Goal: Task Accomplishment & Management: Use online tool/utility

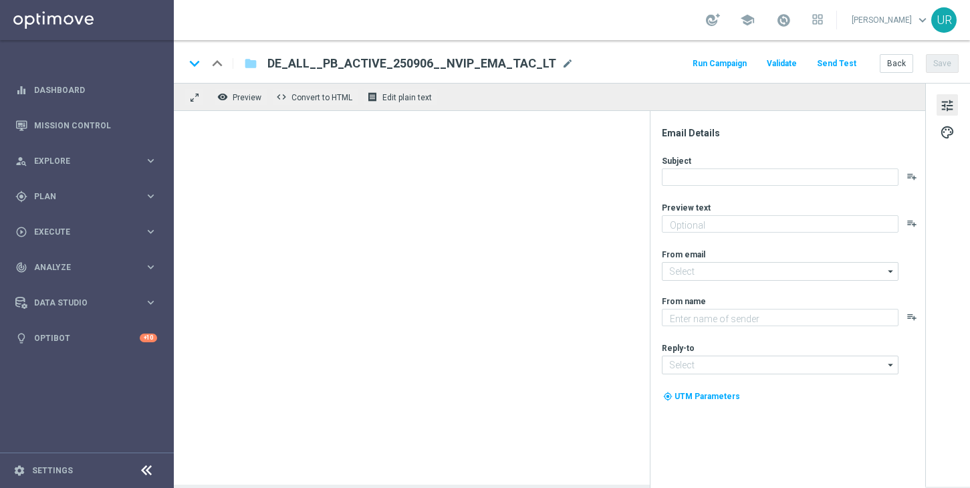
type textarea "Dein 2 € Gutschein für den US-PowerBall."
type textarea "Lottoland"
type input "[EMAIL_ADDRESS][DOMAIN_NAME]"
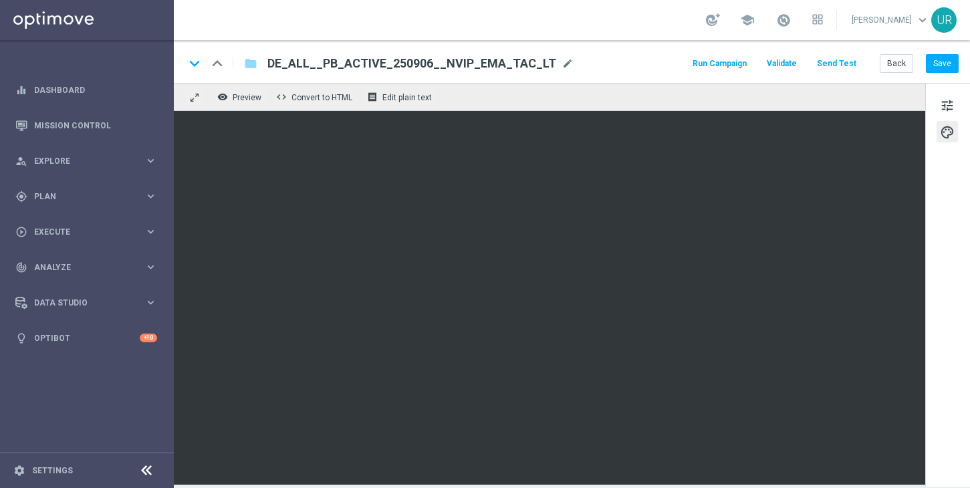
click at [838, 61] on button "Send Test" at bounding box center [836, 64] width 43 height 18
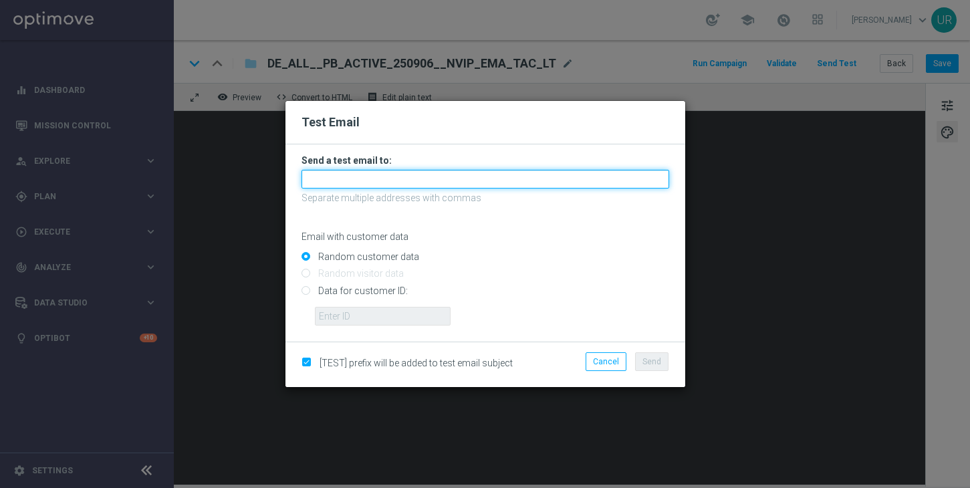
click at [492, 177] on input "text" at bounding box center [485, 179] width 368 height 19
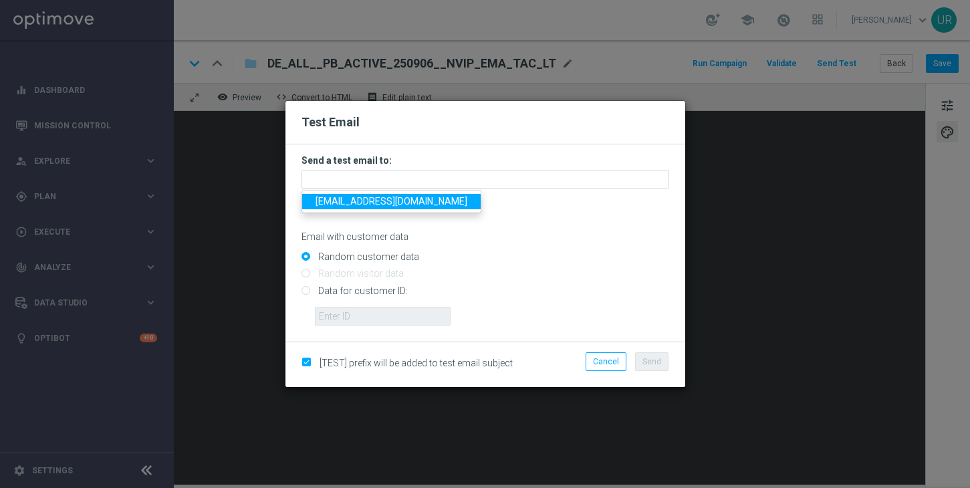
click at [333, 206] on link "[EMAIL_ADDRESS][DOMAIN_NAME]" at bounding box center [391, 201] width 178 height 15
type input "[EMAIL_ADDRESS][DOMAIN_NAME]"
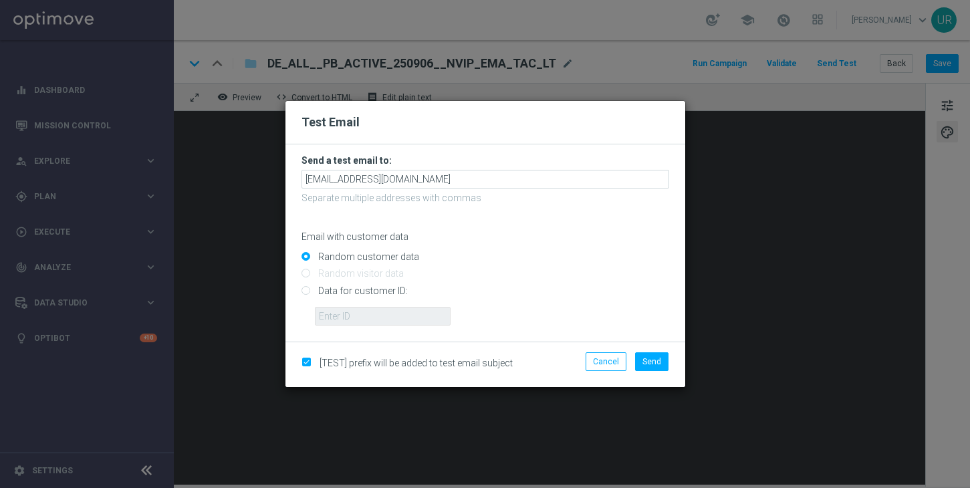
click at [304, 292] on input "Data for customer ID:" at bounding box center [485, 296] width 368 height 19
radio input "true"
click at [339, 314] on input "text" at bounding box center [383, 316] width 136 height 19
paste input "222634736"
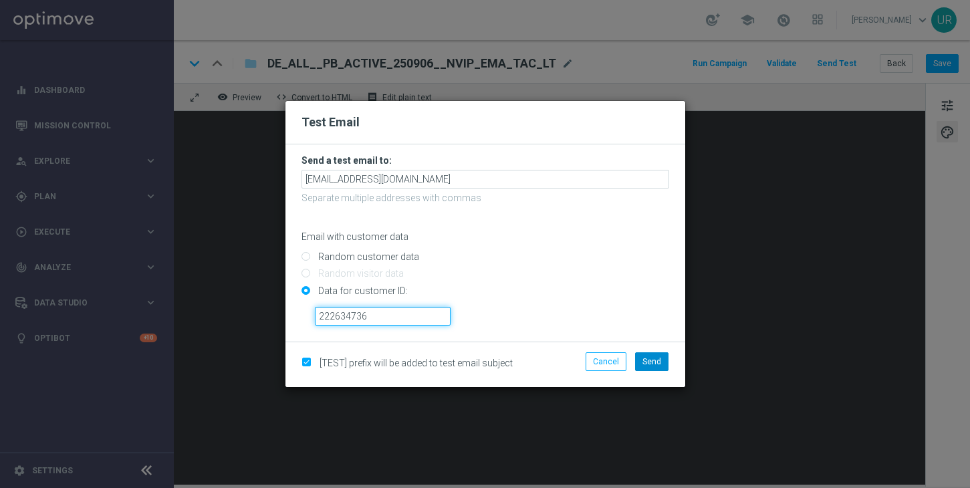
type input "222634736"
click at [652, 357] on span "Send" at bounding box center [651, 361] width 19 height 9
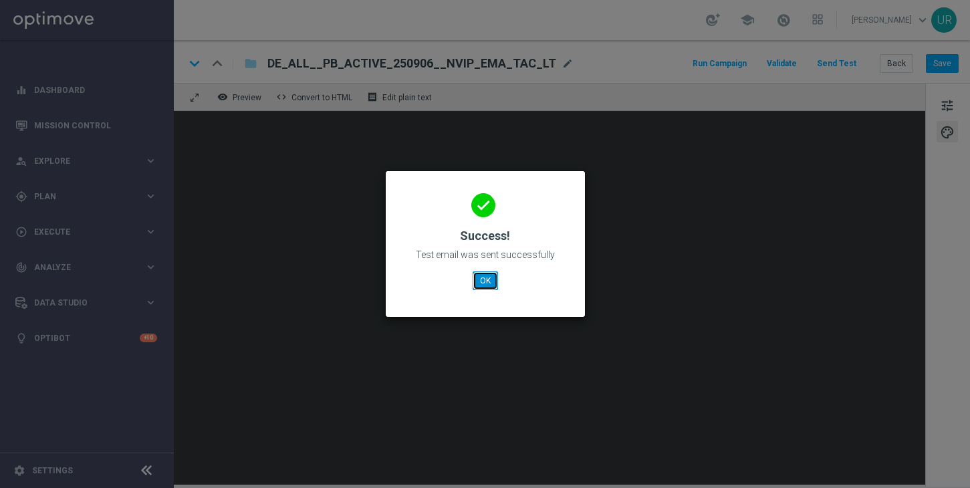
click at [491, 284] on button "OK" at bounding box center [484, 280] width 25 height 19
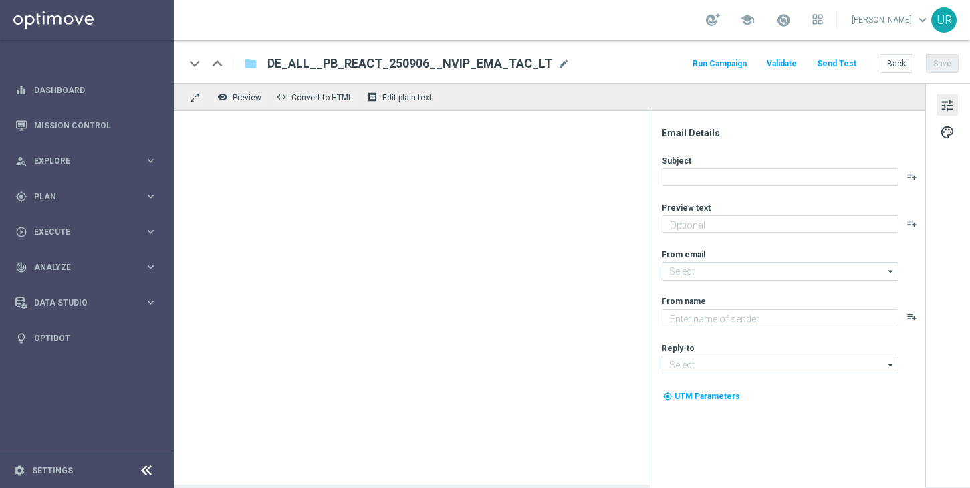
type textarea "Dein 2 € Gutschein für den US-PowerBall."
type input "[EMAIL_ADDRESS][DOMAIN_NAME]"
type textarea "Lottoland"
type input "[EMAIL_ADDRESS][DOMAIN_NAME]"
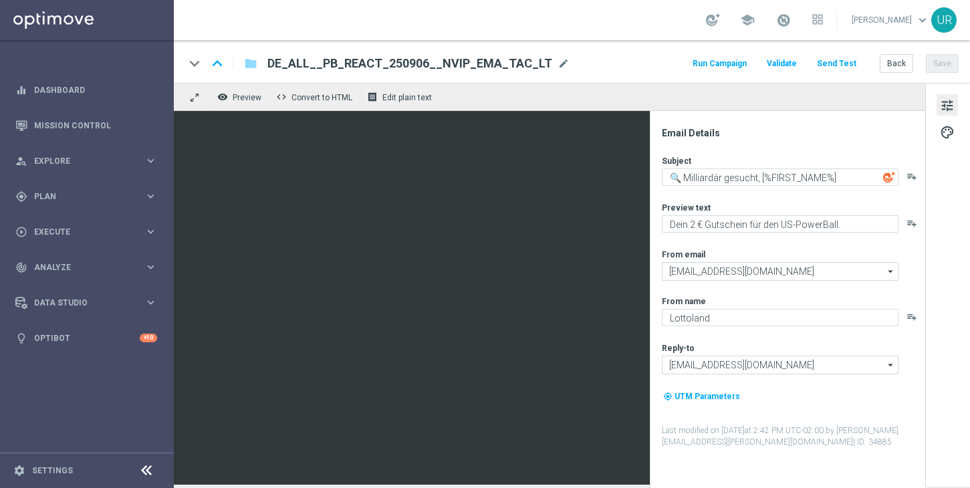
click at [841, 59] on button "Send Test" at bounding box center [836, 64] width 43 height 18
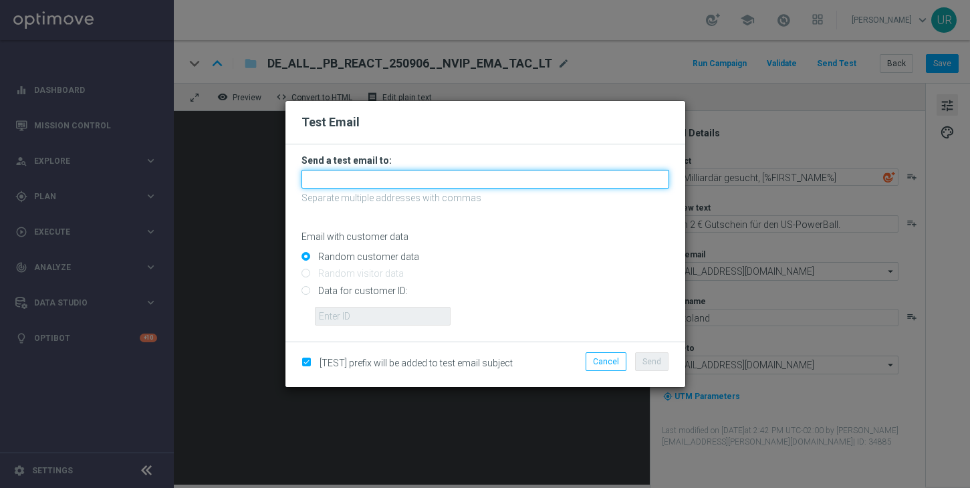
click at [532, 182] on input "text" at bounding box center [485, 179] width 368 height 19
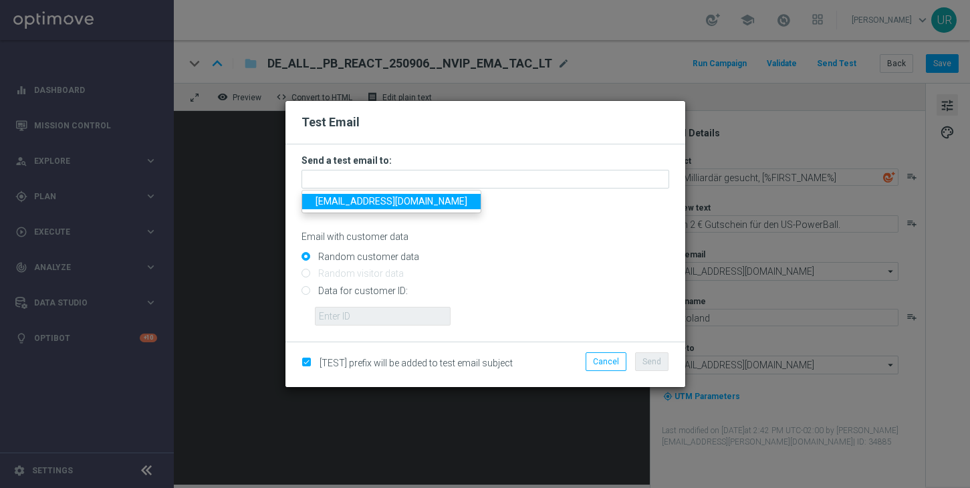
click at [345, 206] on link "[EMAIL_ADDRESS][DOMAIN_NAME]" at bounding box center [391, 201] width 178 height 15
type input "[EMAIL_ADDRESS][DOMAIN_NAME]"
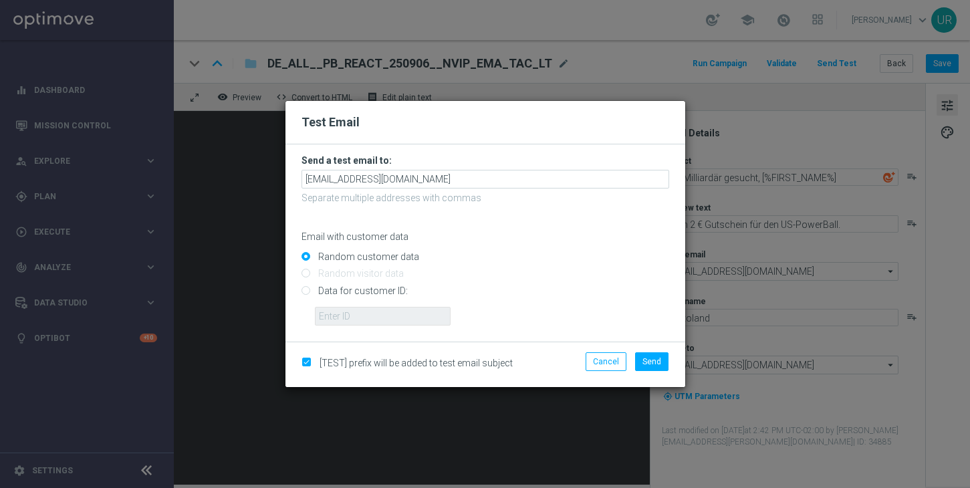
click at [310, 291] on input "Data for customer ID:" at bounding box center [485, 296] width 368 height 19
radio input "true"
click at [337, 311] on input "text" at bounding box center [383, 316] width 136 height 19
paste input "222634736"
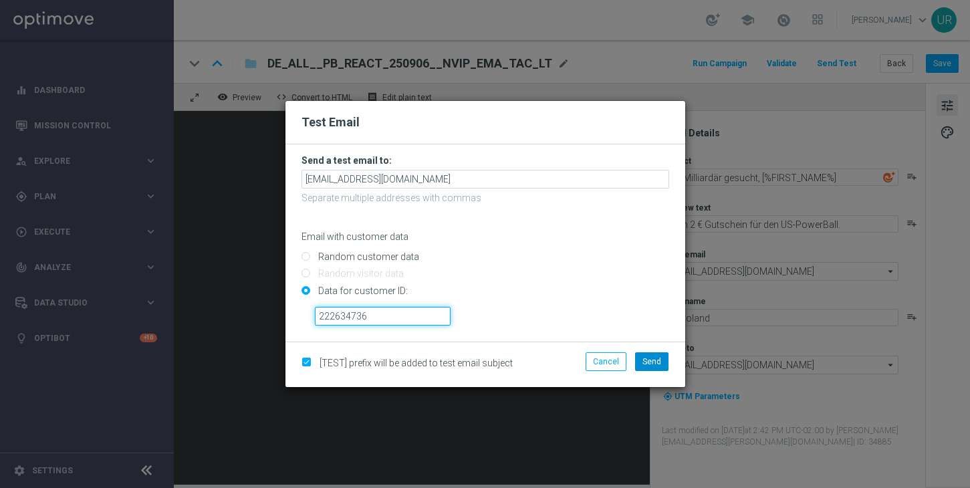
type input "222634736"
click at [646, 355] on button "Send" at bounding box center [651, 361] width 33 height 19
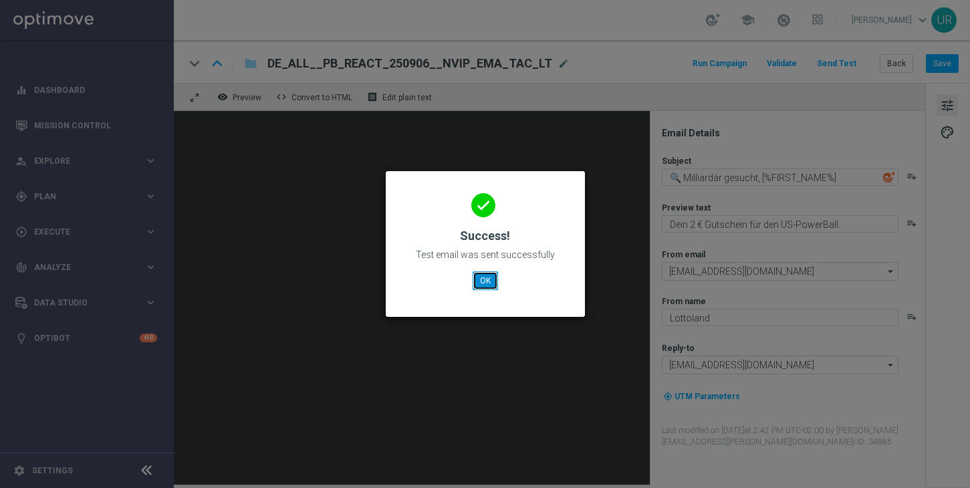
click at [490, 281] on button "OK" at bounding box center [484, 280] width 25 height 19
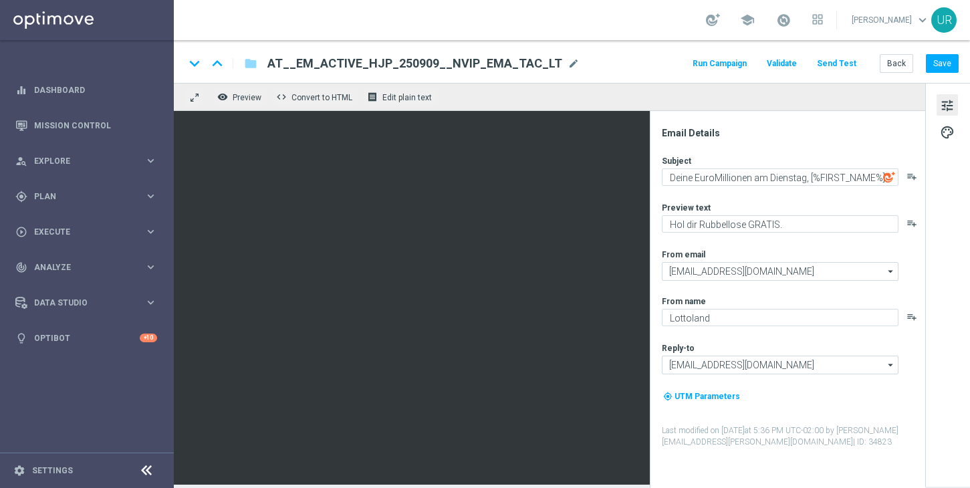
click at [846, 63] on button "Send Test" at bounding box center [836, 64] width 43 height 18
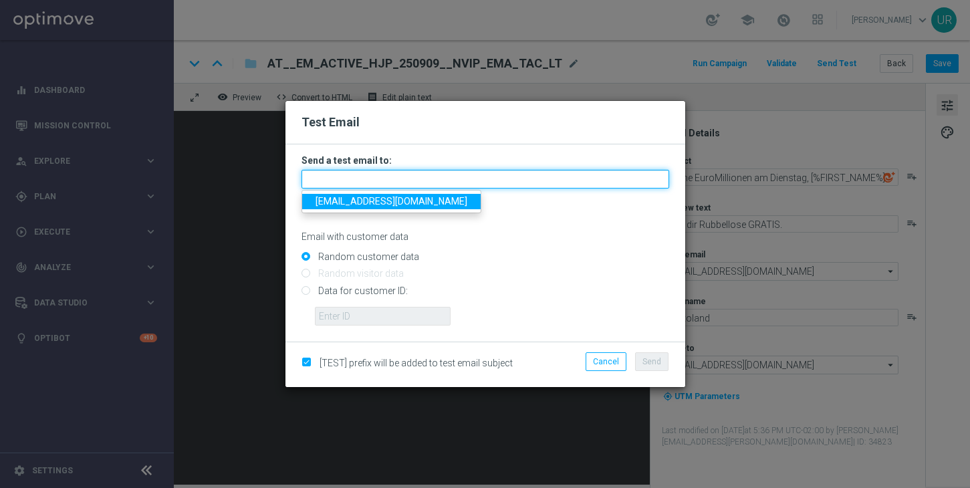
click at [459, 178] on input "text" at bounding box center [485, 179] width 368 height 19
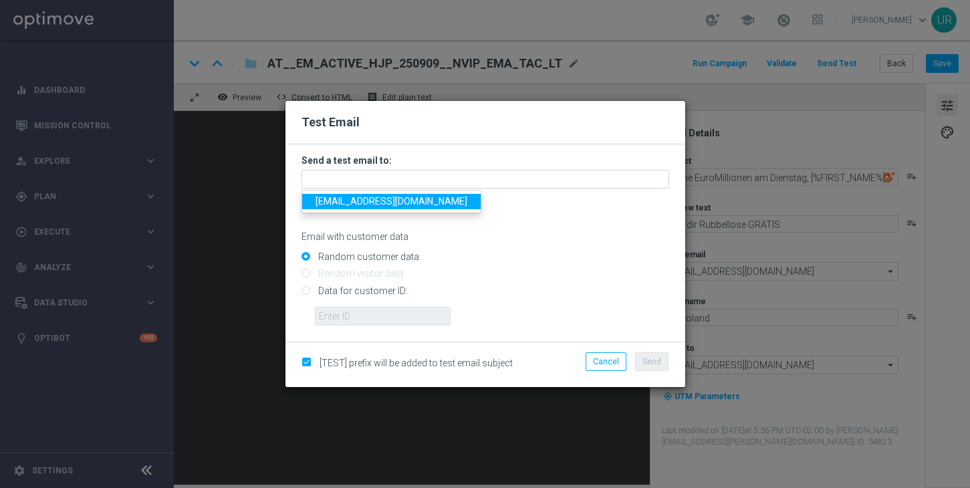
click at [355, 204] on span "[EMAIL_ADDRESS][DOMAIN_NAME]" at bounding box center [391, 201] width 152 height 11
type input "[EMAIL_ADDRESS][DOMAIN_NAME]"
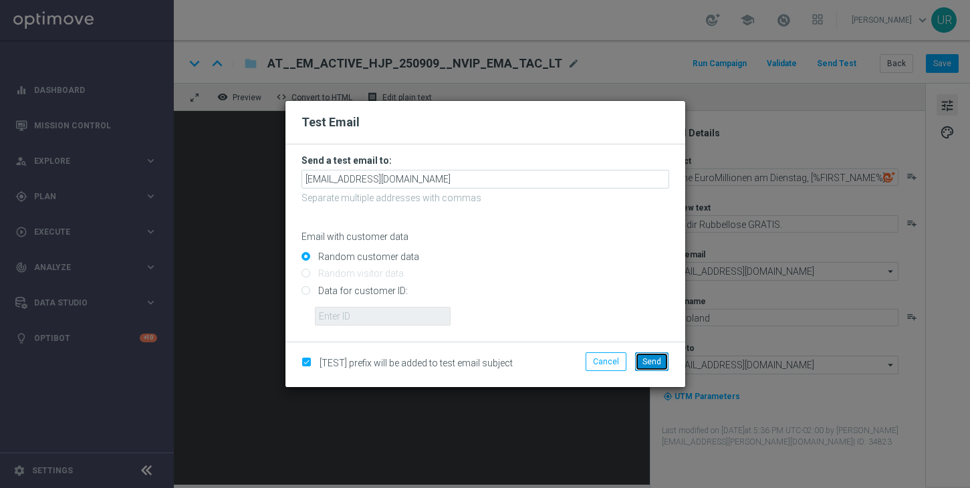
click at [646, 360] on span "Send" at bounding box center [651, 361] width 19 height 9
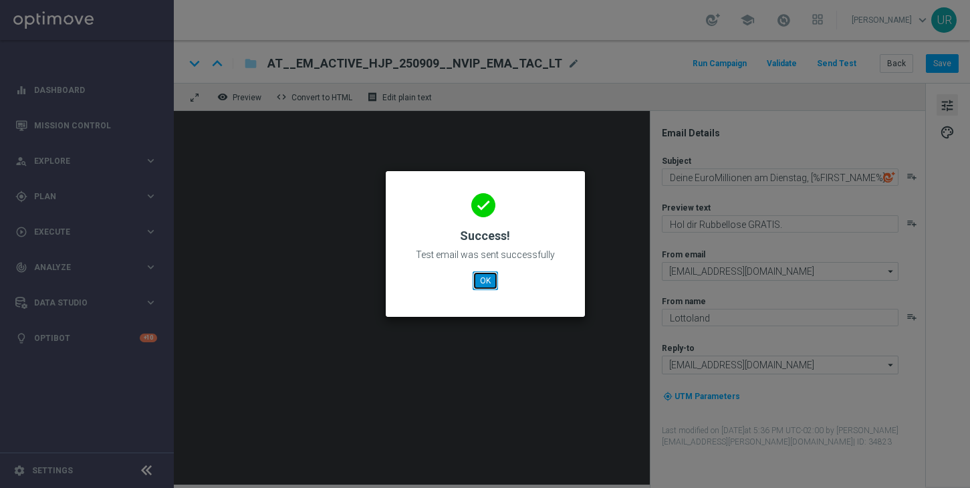
click at [496, 284] on button "OK" at bounding box center [484, 280] width 25 height 19
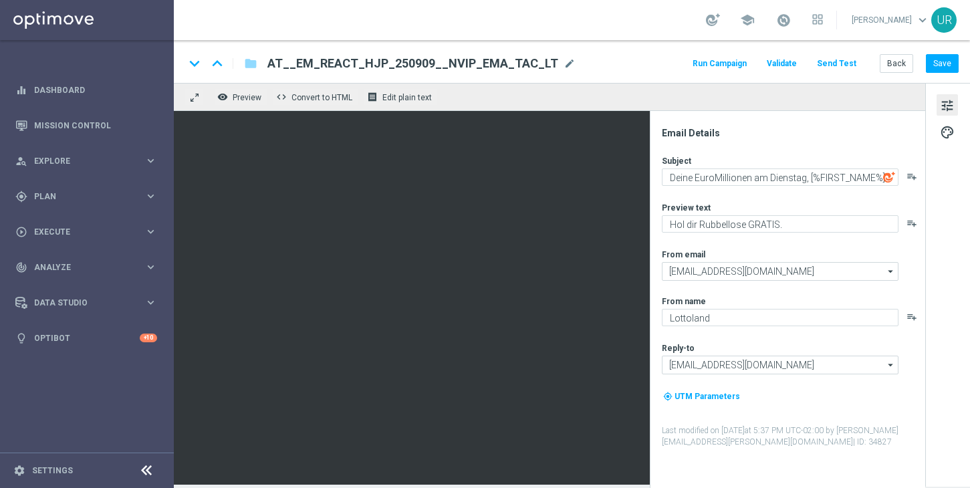
click at [827, 61] on button "Send Test" at bounding box center [836, 64] width 43 height 18
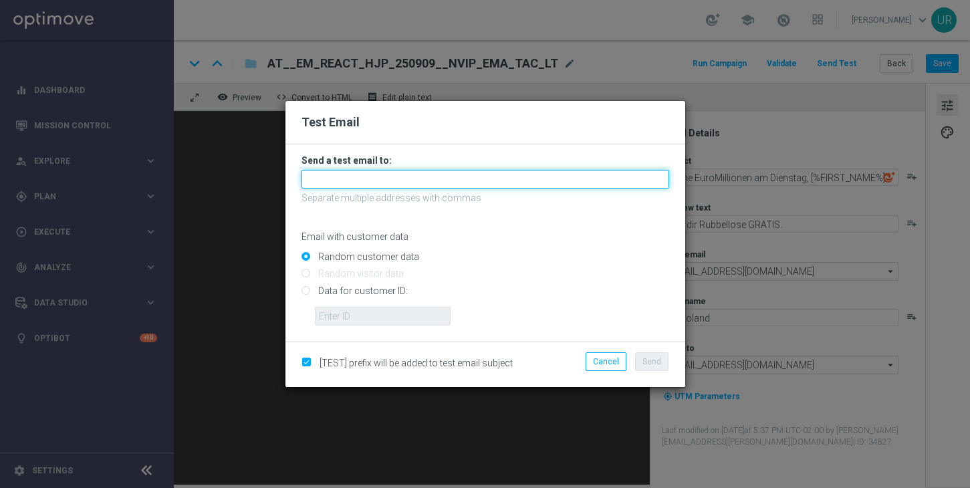
click at [575, 172] on input "text" at bounding box center [485, 179] width 368 height 19
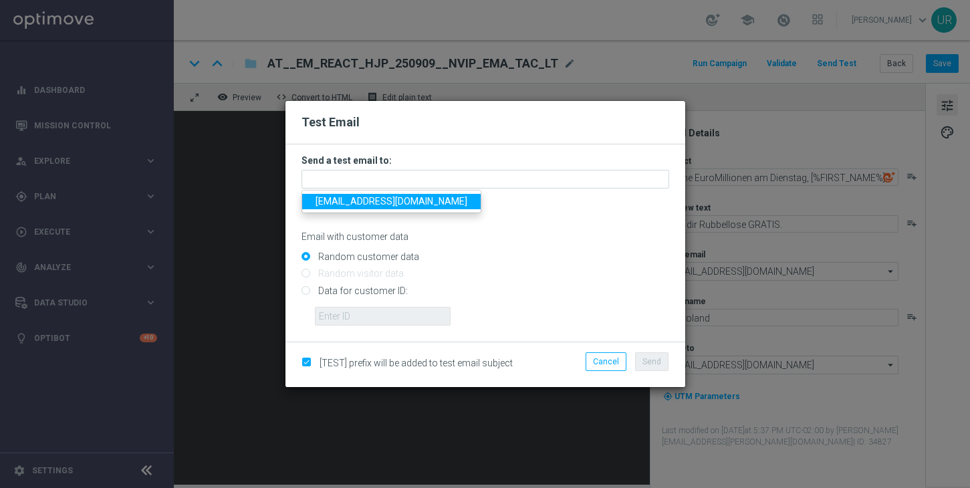
click at [353, 200] on span "[EMAIL_ADDRESS][DOMAIN_NAME]" at bounding box center [391, 201] width 152 height 11
type input "[EMAIL_ADDRESS][DOMAIN_NAME]"
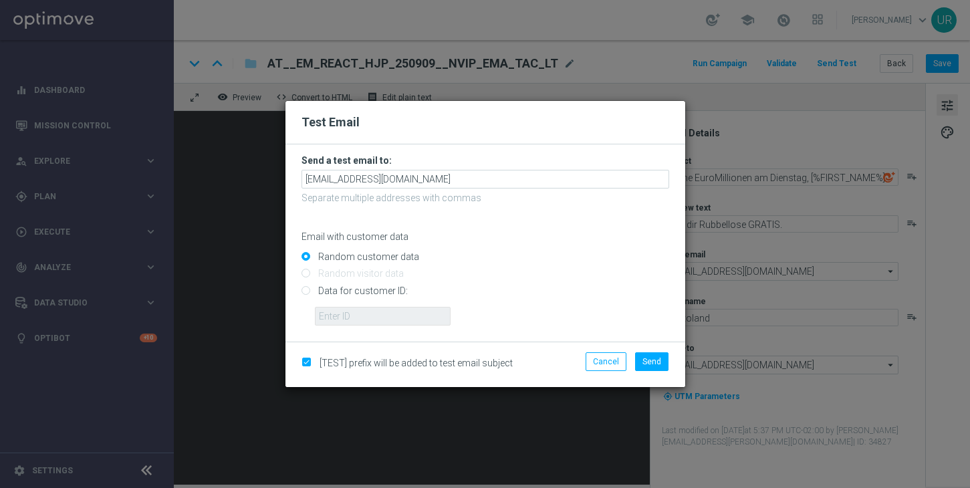
click at [303, 289] on input "Data for customer ID:" at bounding box center [485, 296] width 368 height 19
radio input "true"
click at [347, 313] on input "text" at bounding box center [383, 316] width 136 height 19
paste input "222645200"
click at [319, 315] on input "222645200" at bounding box center [383, 316] width 136 height 19
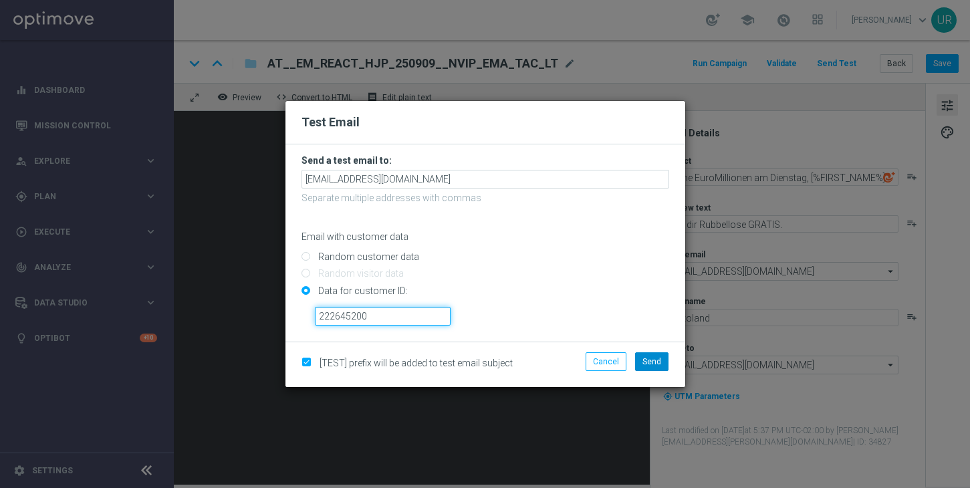
type input "222645200"
click at [652, 354] on button "Send" at bounding box center [651, 361] width 33 height 19
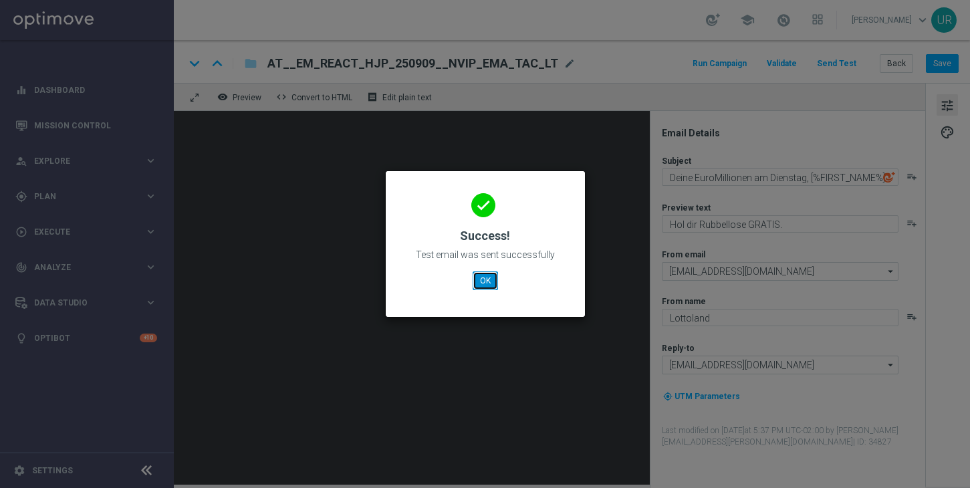
click at [486, 283] on button "OK" at bounding box center [484, 280] width 25 height 19
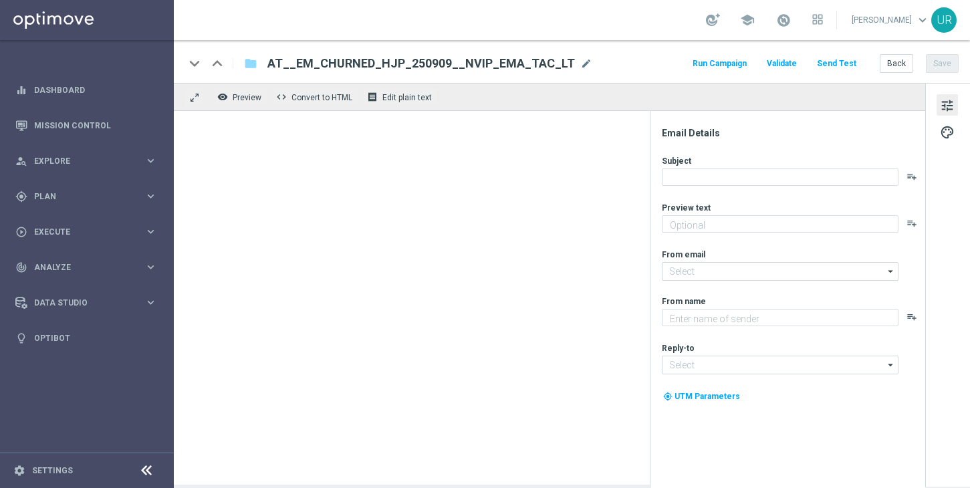
type textarea "Hol dir Rubbellose GRATIS."
type input "[EMAIL_ADDRESS][DOMAIN_NAME]"
type textarea "Lottoland"
type input "[EMAIL_ADDRESS][DOMAIN_NAME]"
